Goal: Information Seeking & Learning: Learn about a topic

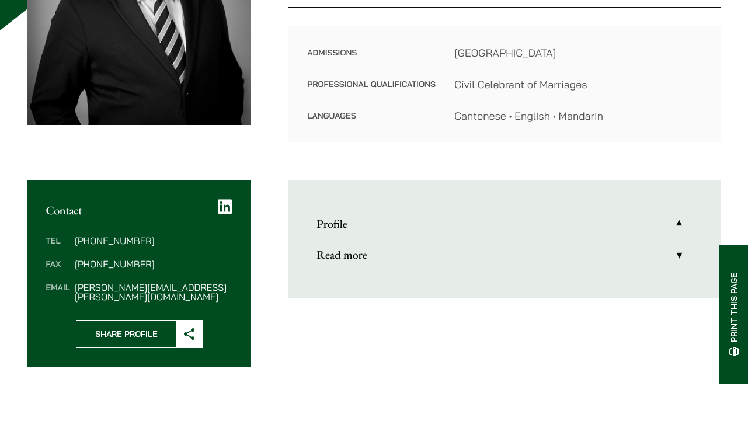
scroll to position [287, 0]
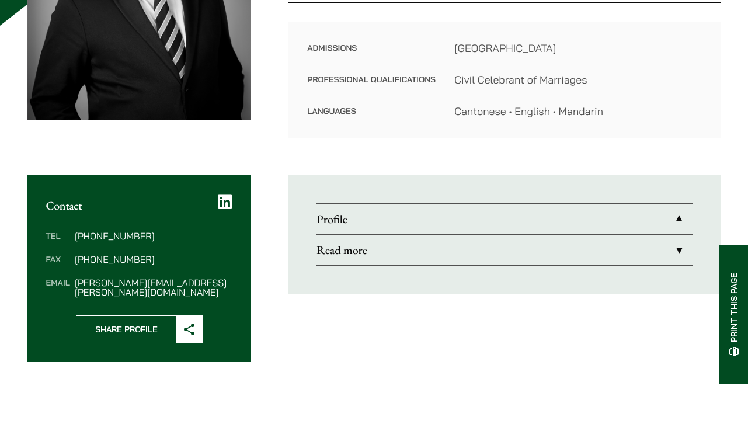
click at [678, 249] on link "Read more" at bounding box center [504, 250] width 376 height 30
click at [677, 249] on link "Read more" at bounding box center [504, 250] width 376 height 30
click at [678, 219] on link "Profile" at bounding box center [504, 219] width 376 height 30
click at [677, 246] on link "Read more" at bounding box center [504, 250] width 376 height 30
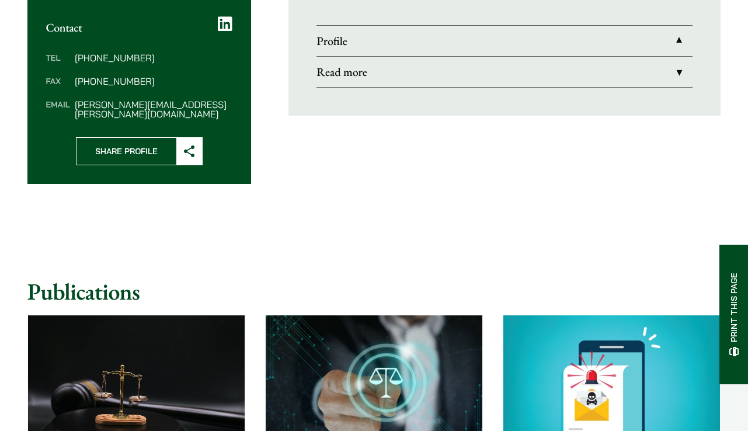
scroll to position [471, 0]
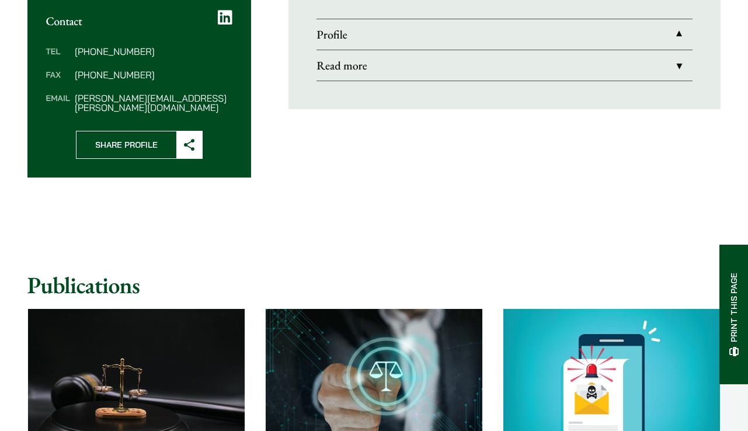
click at [341, 65] on link "Read more" at bounding box center [504, 65] width 376 height 30
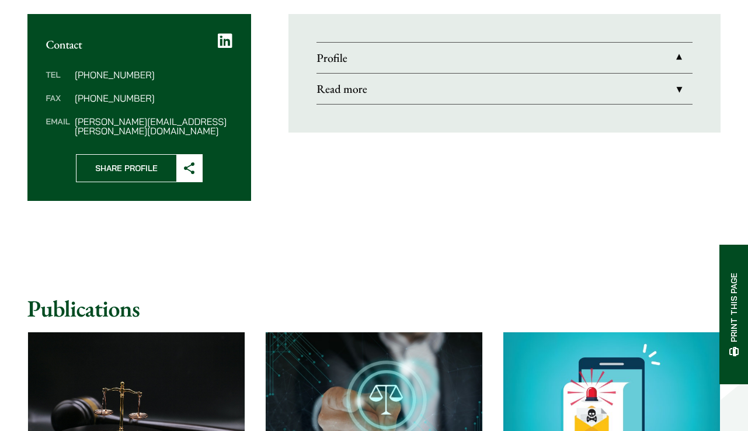
scroll to position [452, 0]
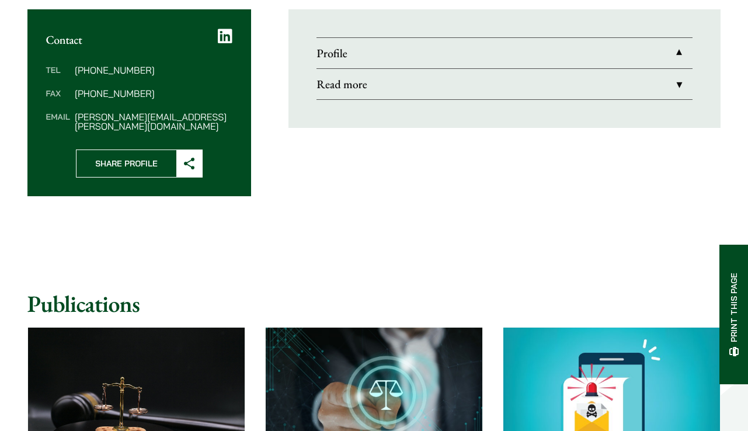
click at [678, 86] on link "Read more" at bounding box center [504, 84] width 376 height 30
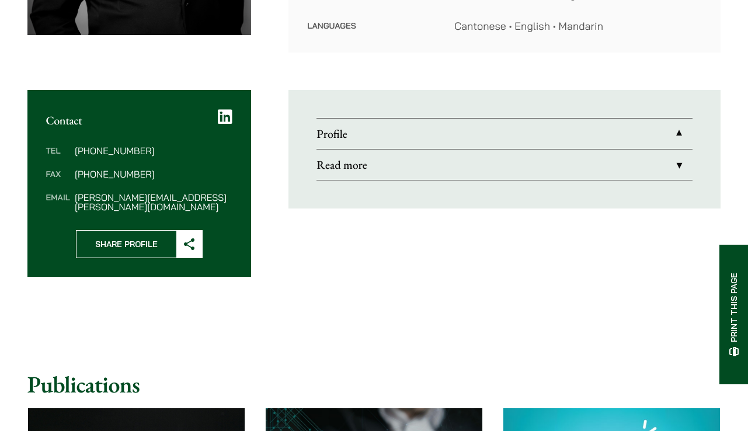
scroll to position [299, 0]
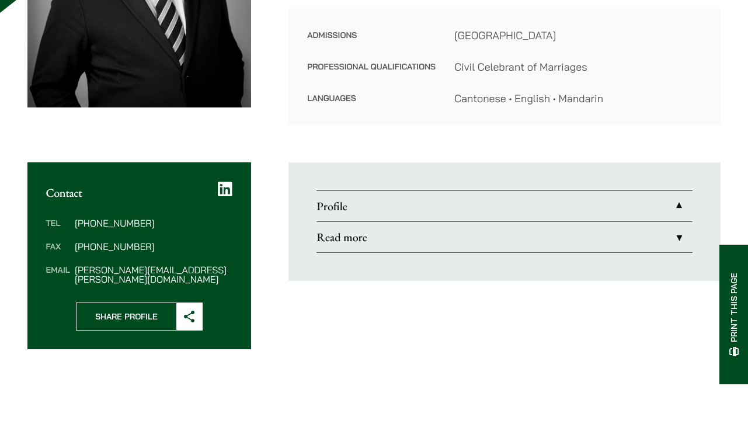
click at [675, 204] on link "Profile" at bounding box center [504, 206] width 376 height 30
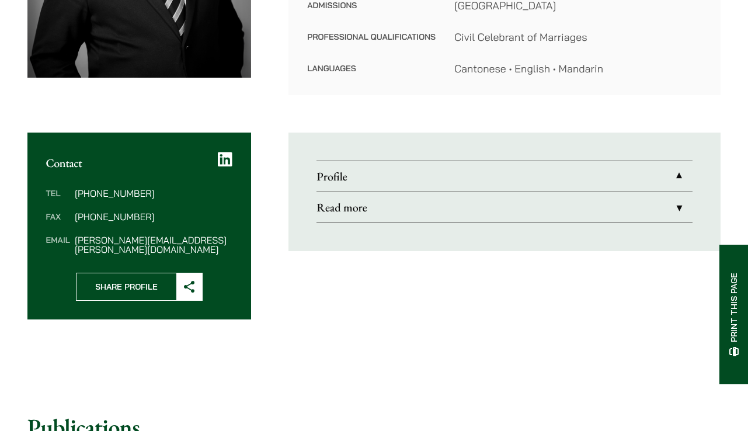
scroll to position [330, 0]
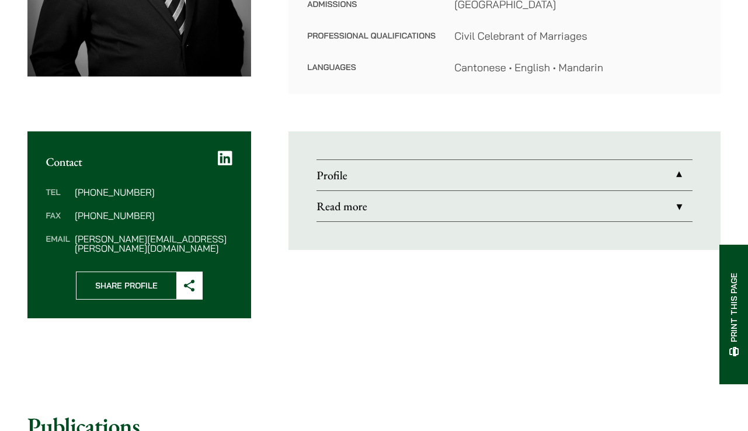
click at [344, 182] on link "Profile" at bounding box center [504, 175] width 376 height 30
click at [341, 207] on link "Read more" at bounding box center [504, 206] width 376 height 30
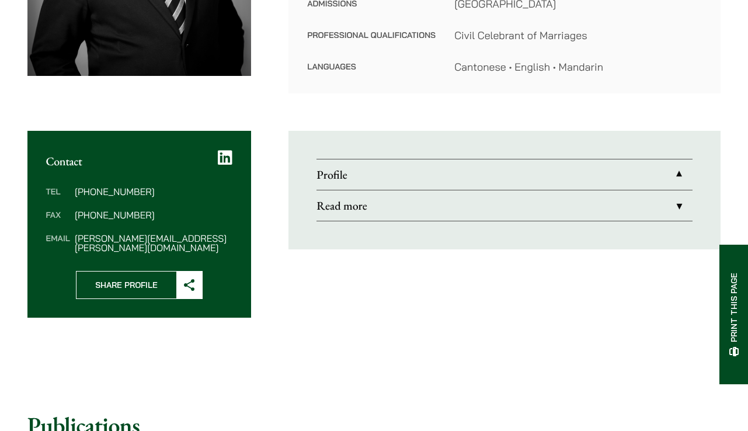
click at [543, 111] on div "Home » Lawyers » [PERSON_NAME] [PERSON_NAME] Partner Practice Areas Civil Litig…" at bounding box center [373, 376] width 735 height 1161
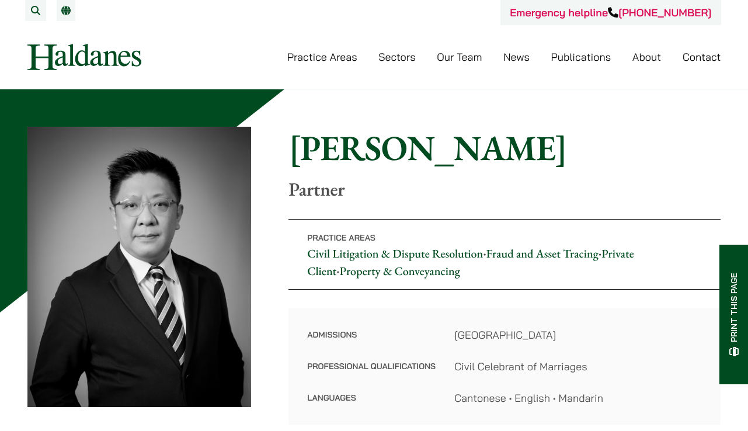
scroll to position [0, 0]
